Goal: Transaction & Acquisition: Purchase product/service

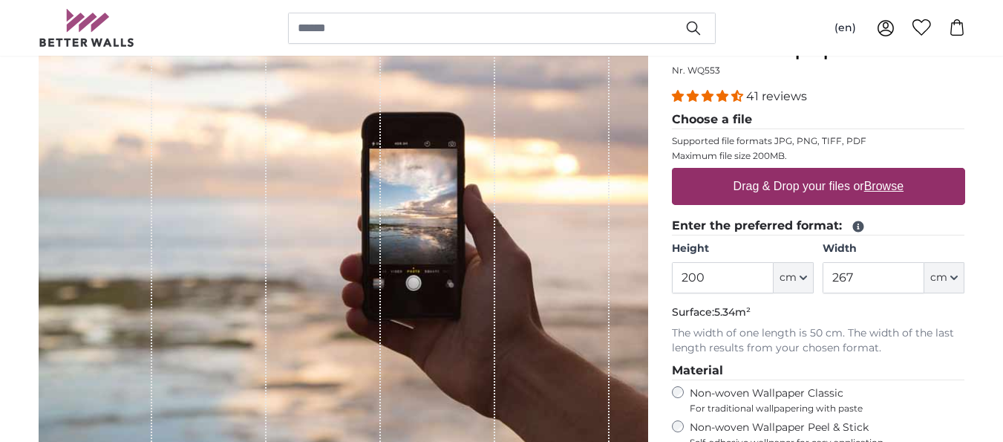
scroll to position [189, 0]
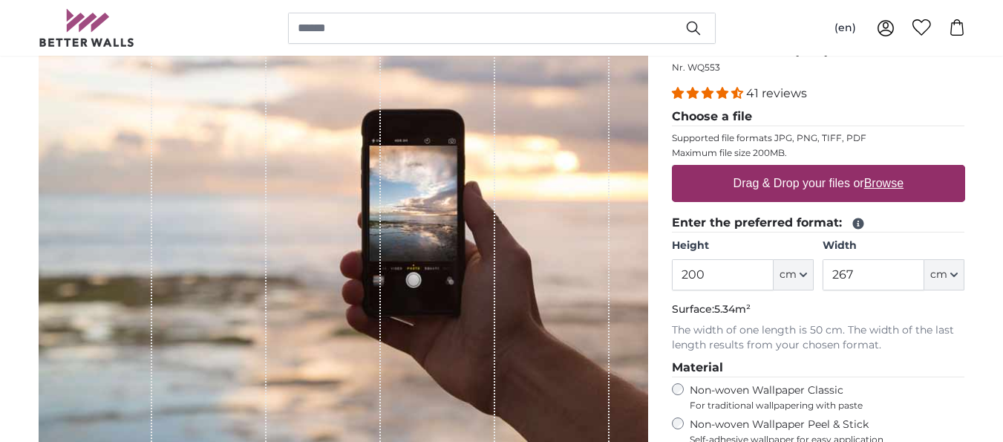
drag, startPoint x: 716, startPoint y: 275, endPoint x: 666, endPoint y: 273, distance: 50.5
click at [672, 273] on input "200" at bounding box center [723, 274] width 102 height 31
type input "242"
drag, startPoint x: 872, startPoint y: 272, endPoint x: 828, endPoint y: 272, distance: 44.5
click at [828, 272] on input "267" at bounding box center [874, 274] width 102 height 31
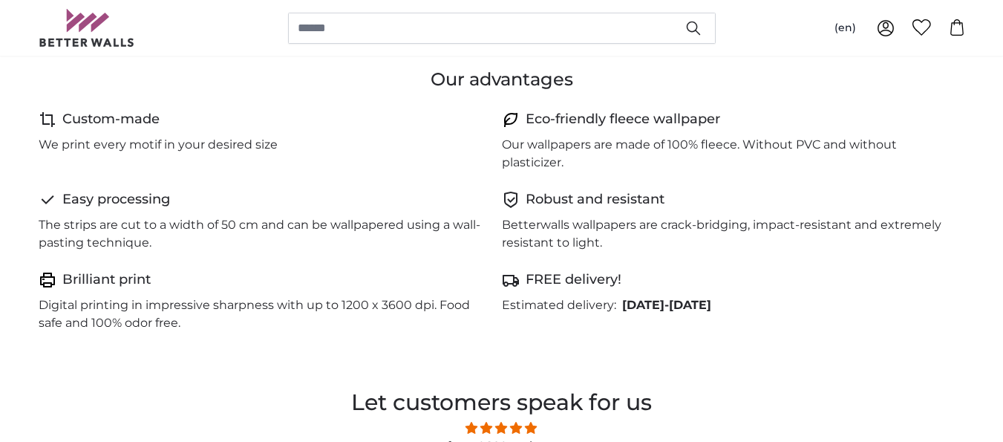
scroll to position [828, 0]
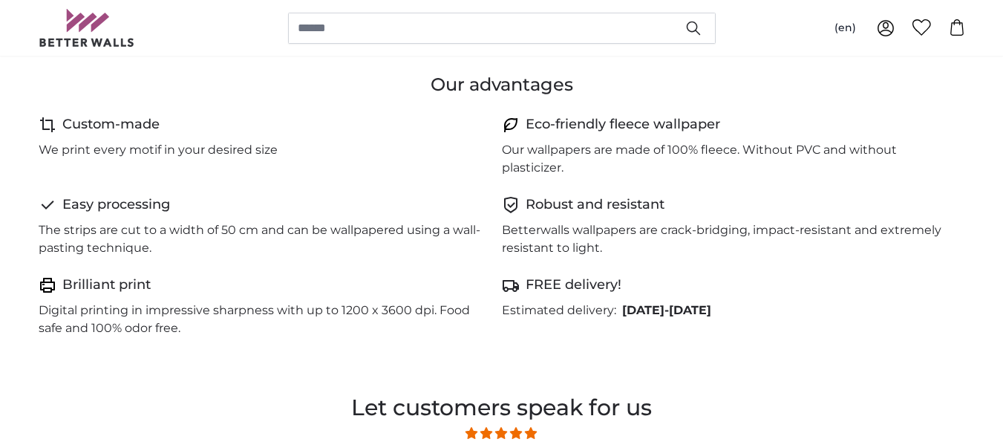
type input "773"
drag, startPoint x: 569, startPoint y: 171, endPoint x: 500, endPoint y: 148, distance: 72.3
click at [500, 148] on div "Custom-made We print every motif in your desired size Eco-friendly fleece wallp…" at bounding box center [502, 234] width 926 height 241
copy div
